Goal: Use online tool/utility: Utilize a website feature to perform a specific function

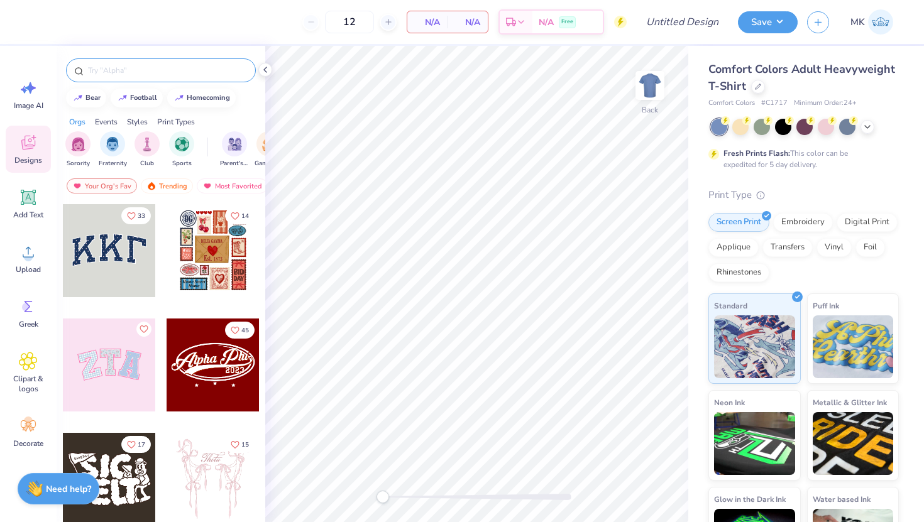
click at [116, 70] on input "text" at bounding box center [167, 70] width 161 height 13
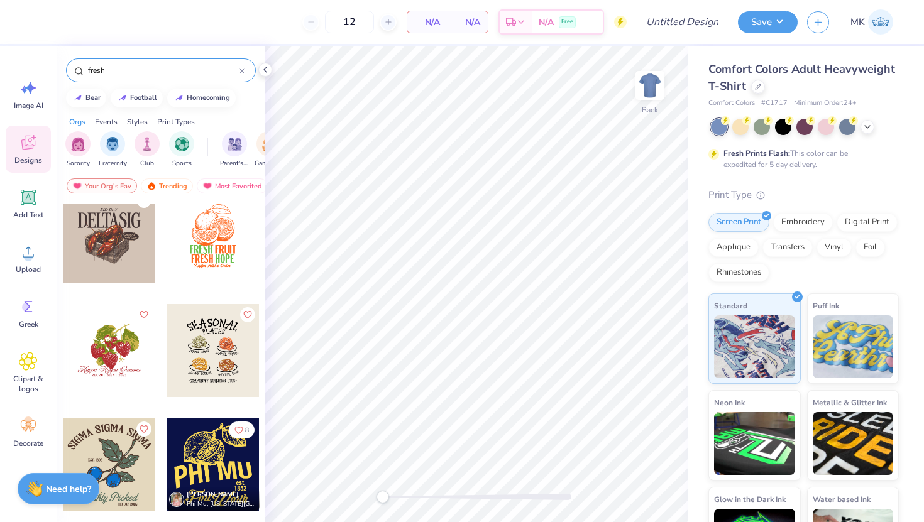
scroll to position [132, 0]
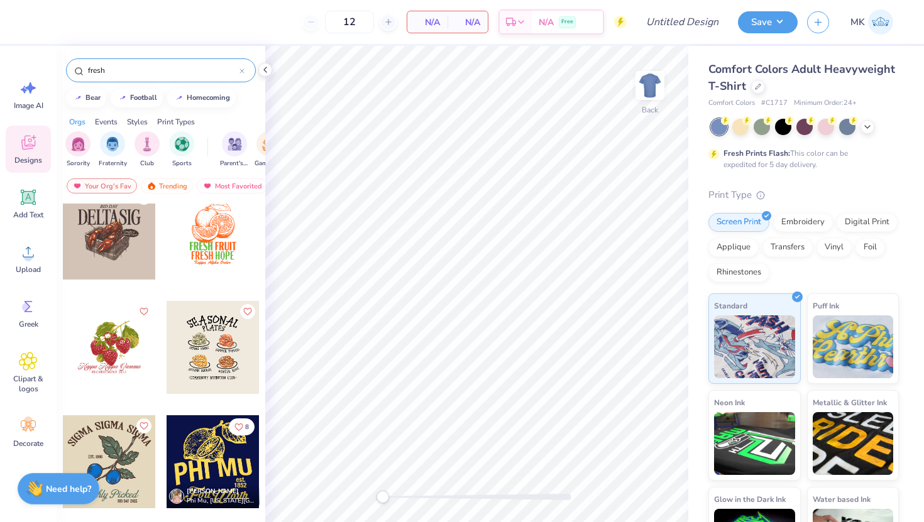
type input "fresh"
click at [117, 356] on div at bounding box center [109, 347] width 93 height 93
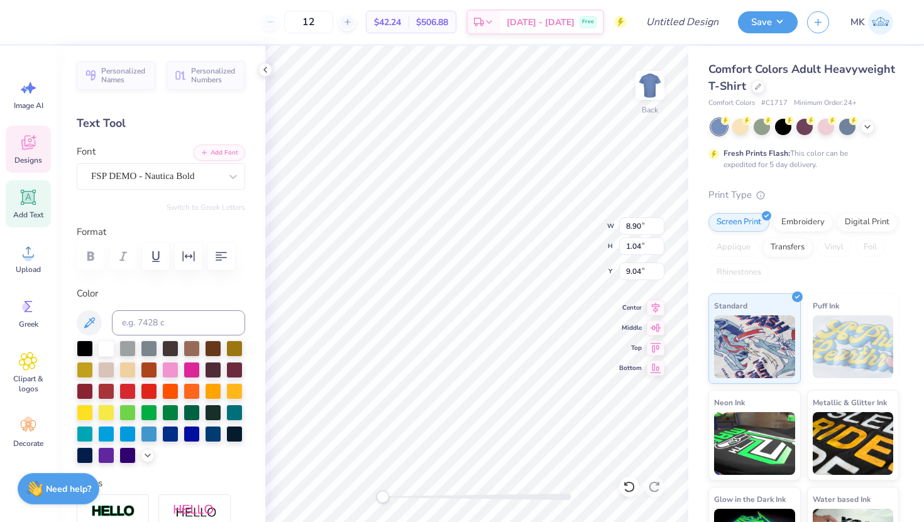
scroll to position [0, 0]
type textarea "Alpha Omicron Pi"
type input "4.87"
type input "0.34"
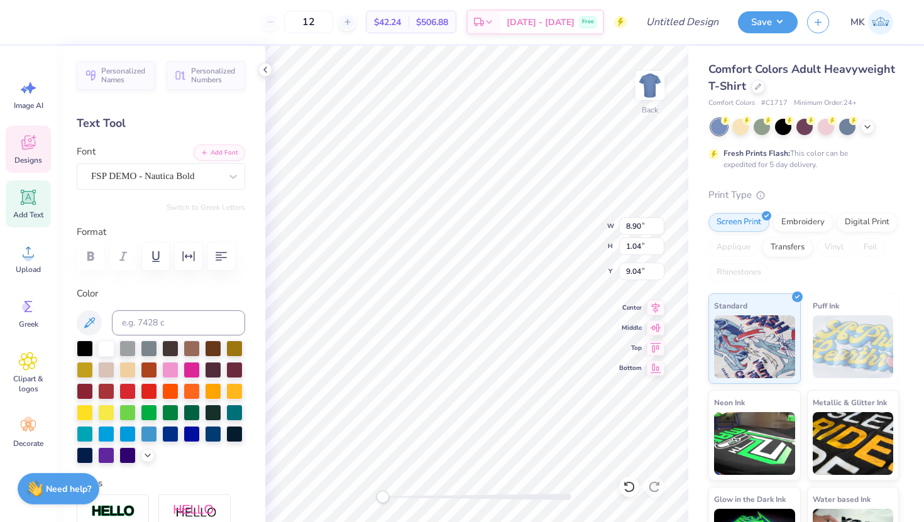
type input "10.18"
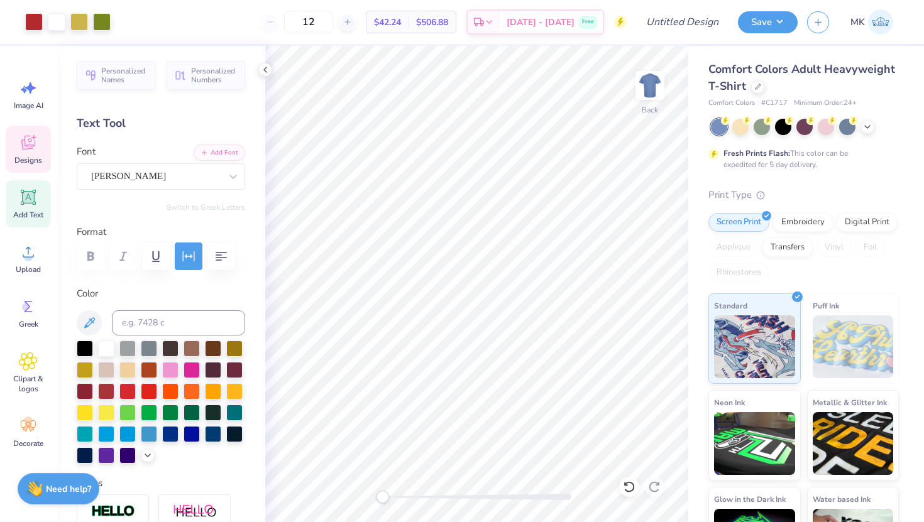
click at [38, 145] on div "Designs" at bounding box center [28, 149] width 45 height 47
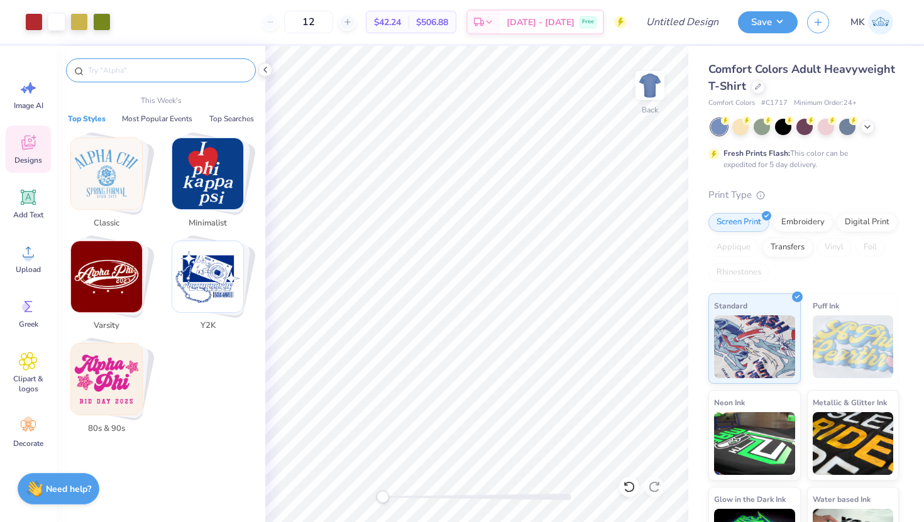
click at [139, 67] on input "text" at bounding box center [167, 70] width 161 height 13
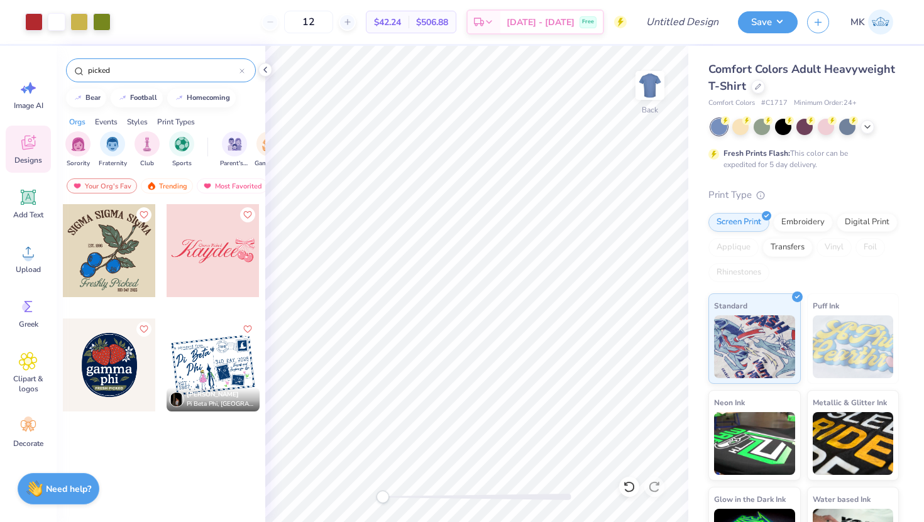
type input "picked"
click at [116, 375] on div at bounding box center [109, 365] width 93 height 93
